Goal: Task Accomplishment & Management: Use online tool/utility

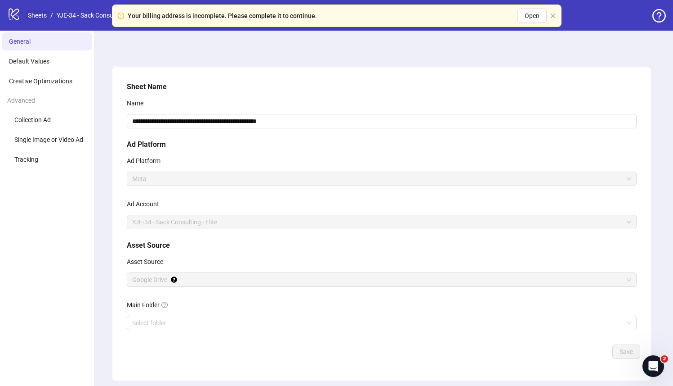
click at [45, 15] on link "Sheets" at bounding box center [37, 15] width 22 height 10
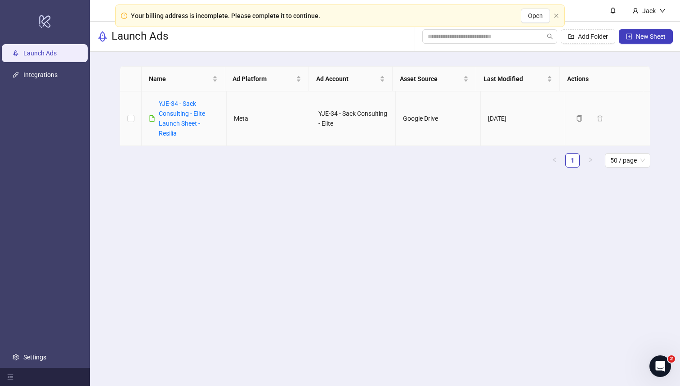
click at [181, 115] on link "YJE-34 - Sack Consulting - Elite Launch Sheet - Resilia" at bounding box center [182, 118] width 46 height 37
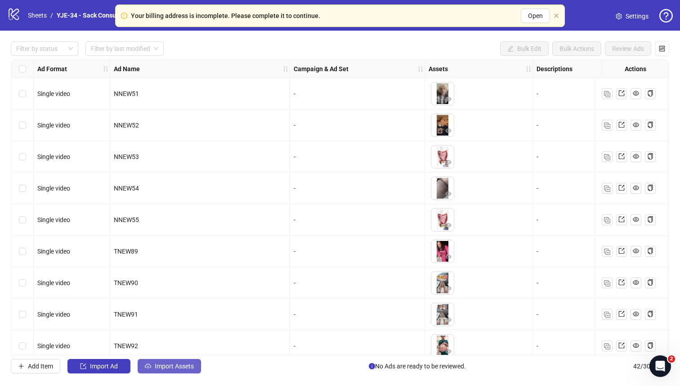
click at [192, 371] on button "Import Assets" at bounding box center [169, 366] width 63 height 14
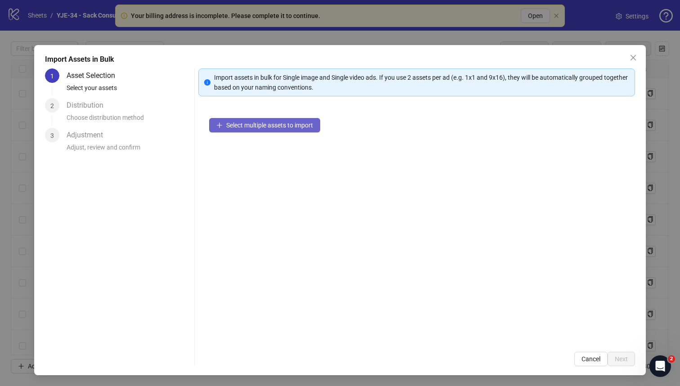
click at [249, 131] on button "Select multiple assets to import" at bounding box center [264, 125] width 111 height 14
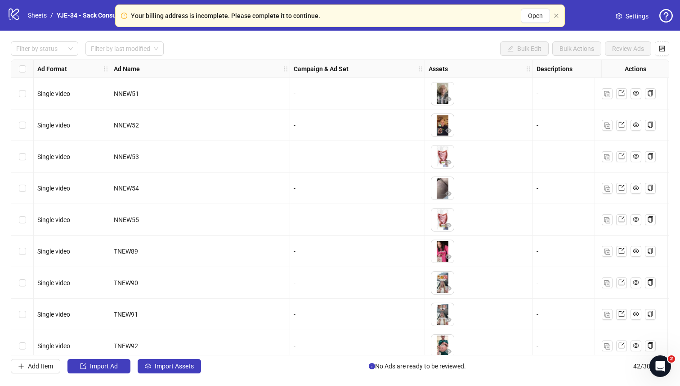
scroll to position [1050, 0]
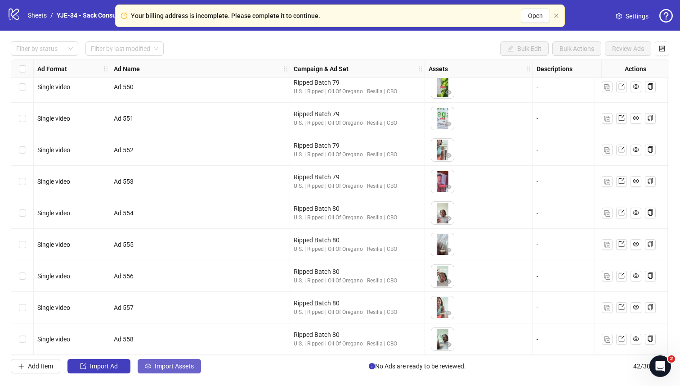
click at [183, 369] on button "Import Assets" at bounding box center [169, 366] width 63 height 14
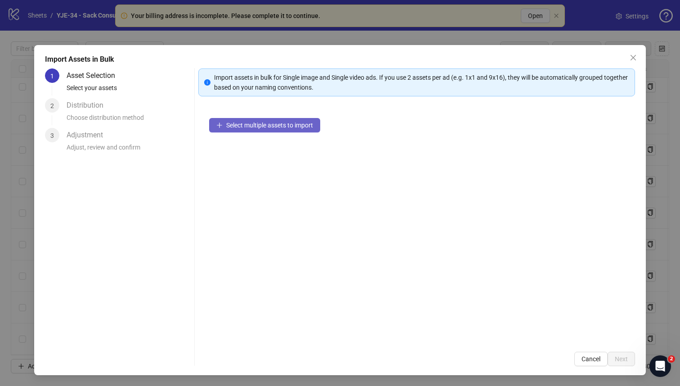
click at [256, 121] on span "Select multiple assets to import" at bounding box center [269, 124] width 87 height 7
